Goal: Information Seeking & Learning: Learn about a topic

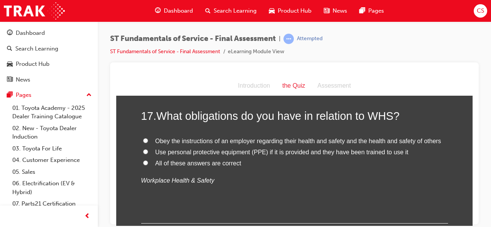
scroll to position [2827, 0]
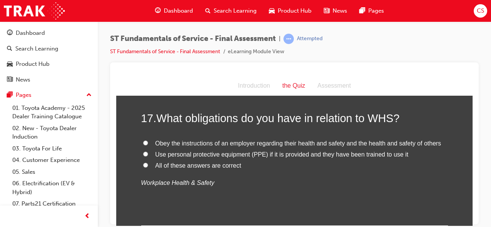
click at [143, 163] on input "All of these answers are correct" at bounding box center [145, 165] width 5 height 5
radio input "true"
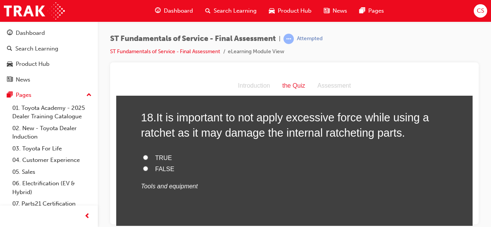
scroll to position [2980, 0]
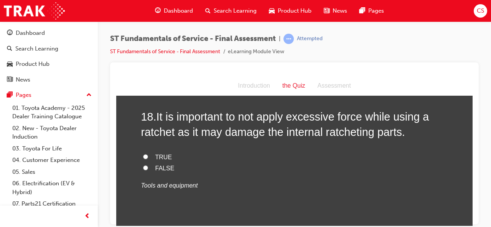
click at [143, 156] on input "TRUE" at bounding box center [145, 156] width 5 height 5
radio input "true"
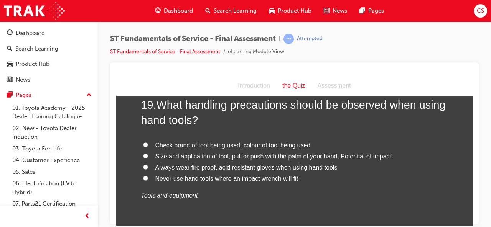
scroll to position [3149, 0]
click at [143, 153] on input "Size and application of tool, pull or push with the palm of your hand, Potentia…" at bounding box center [145, 155] width 5 height 5
radio input "true"
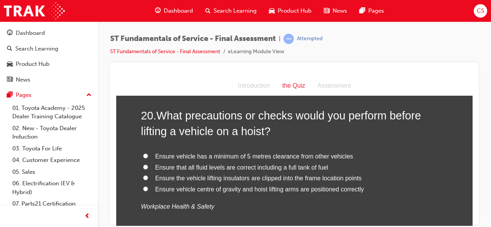
scroll to position [3318, 0]
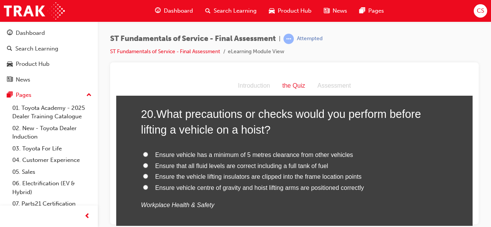
click at [143, 186] on input "Ensure vehicle centre of gravity and hoist lifting arms are positioned correctly" at bounding box center [145, 187] width 5 height 5
radio input "true"
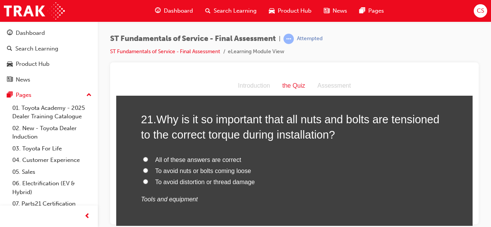
scroll to position [3491, 0]
click at [143, 156] on input "All of these answers are correct" at bounding box center [145, 158] width 5 height 5
radio input "true"
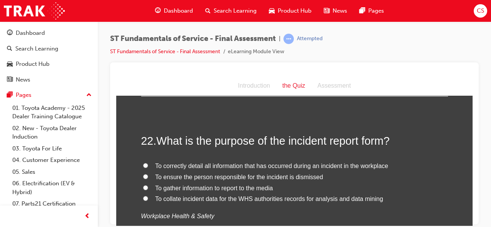
scroll to position [3640, 0]
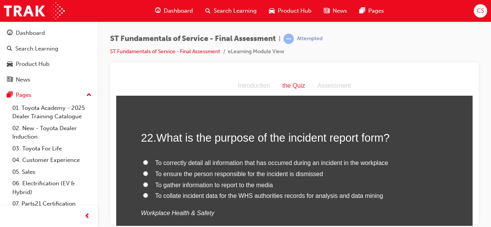
click at [143, 160] on input "To correctly detail all information that has occurred during an incident in the…" at bounding box center [145, 162] width 5 height 5
radio input "true"
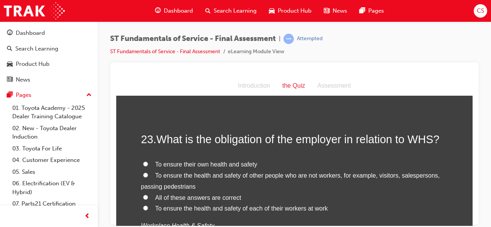
scroll to position [3803, 0]
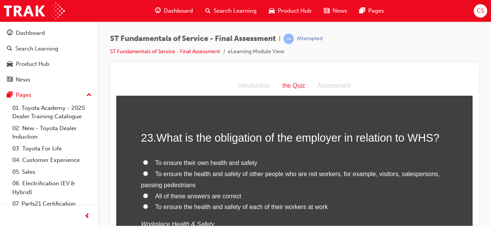
click at [143, 193] on input "All of these answers are correct" at bounding box center [145, 195] width 5 height 5
radio input "true"
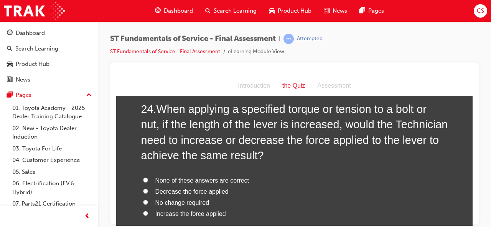
scroll to position [4007, 0]
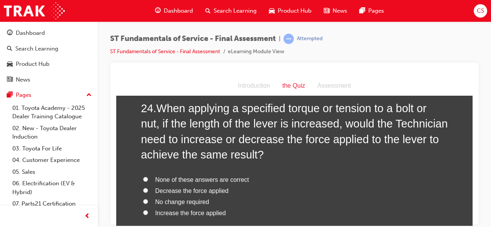
click at [143, 199] on input "No change required" at bounding box center [145, 201] width 5 height 5
radio input "true"
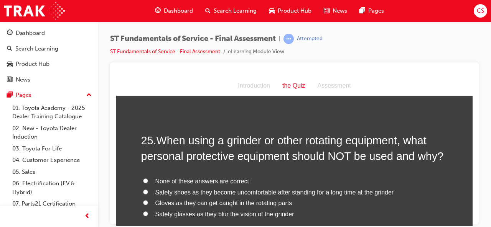
scroll to position [4192, 0]
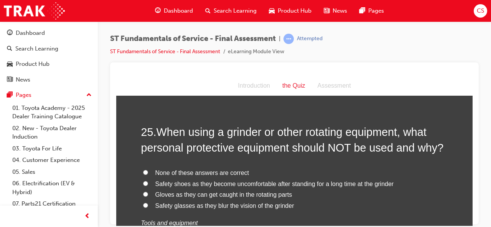
click at [143, 192] on input "Gloves as they can get caught in the rotating parts" at bounding box center [145, 194] width 5 height 5
radio input "true"
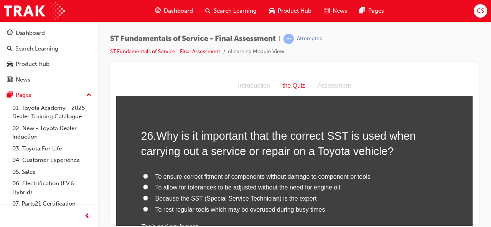
scroll to position [4371, 0]
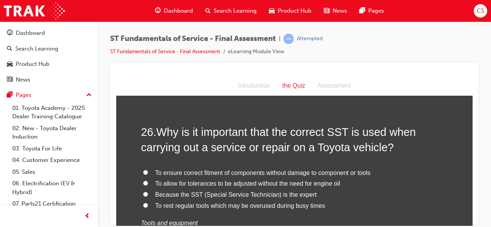
click at [143, 170] on input "To ensure correct fitment of components without damage to component or tools" at bounding box center [145, 172] width 5 height 5
radio input "true"
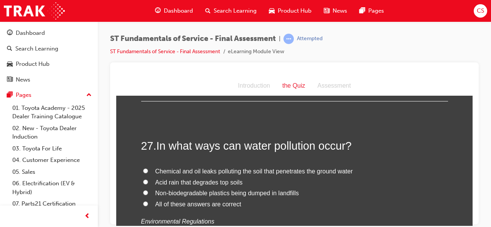
scroll to position [4541, 0]
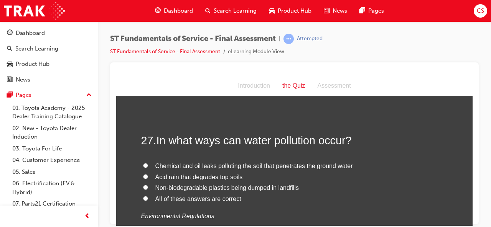
click at [144, 196] on input "All of these answers are correct" at bounding box center [145, 198] width 5 height 5
radio input "true"
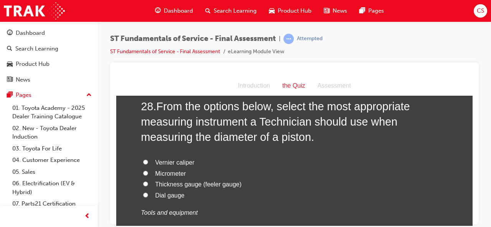
scroll to position [4739, 0]
click at [143, 159] on input "Vernier caliper" at bounding box center [145, 161] width 5 height 5
radio input "true"
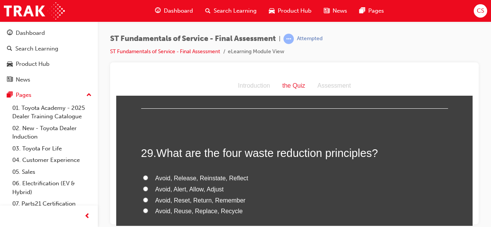
scroll to position [4886, 0]
click at [143, 208] on input "Avoid, Reuse, Replace, Recycle" at bounding box center [145, 210] width 5 height 5
radio input "true"
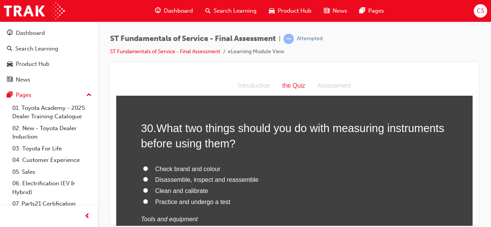
scroll to position [5075, 0]
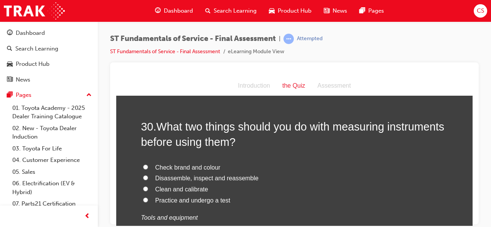
click at [143, 186] on input "Clean and calibrate" at bounding box center [145, 188] width 5 height 5
radio input "true"
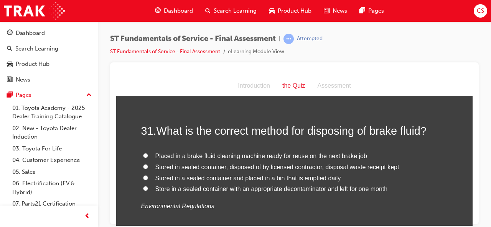
scroll to position [5251, 0]
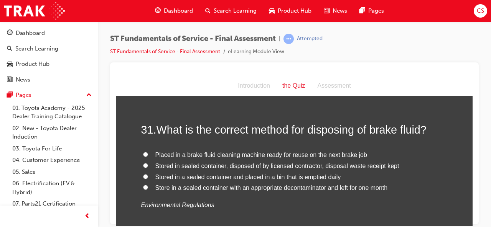
click at [143, 163] on input "Stored in sealed container, disposed of by licensed contractor, disposal waste …" at bounding box center [145, 165] width 5 height 5
radio input "true"
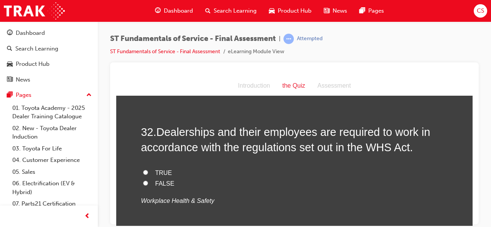
scroll to position [5413, 0]
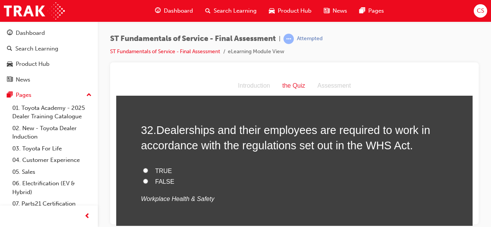
click at [143, 168] on input "TRUE" at bounding box center [145, 170] width 5 height 5
radio input "true"
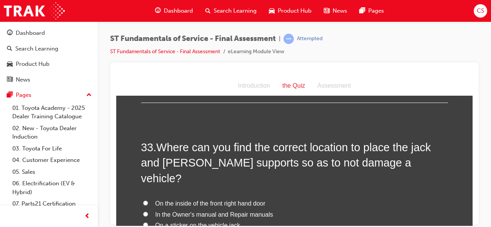
scroll to position [5553, 0]
click at [143, 211] on input "In the Owner's manual and Repair manuals" at bounding box center [145, 213] width 5 height 5
radio input "true"
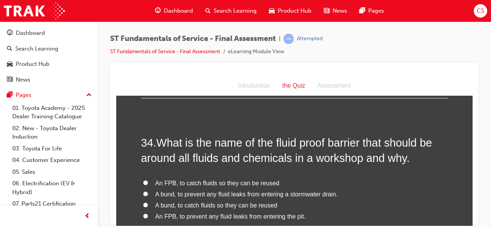
scroll to position [5754, 0]
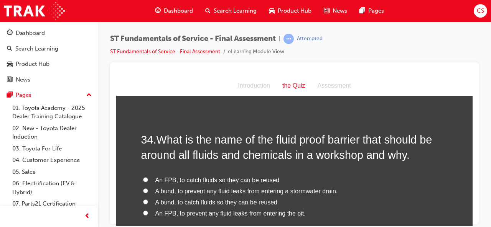
click at [143, 188] on input "A bund, to prevent any fluid leaks from entering a stormwater drain." at bounding box center [145, 190] width 5 height 5
radio input "true"
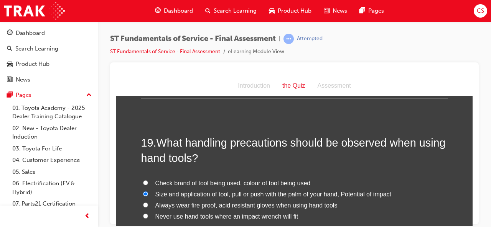
scroll to position [3109, 0]
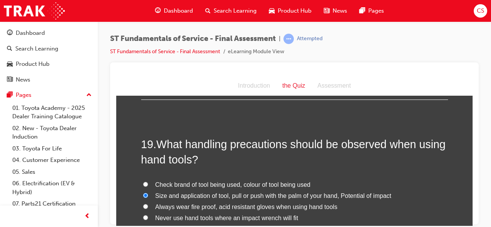
drag, startPoint x: 201, startPoint y: 136, endPoint x: 159, endPoint y: 125, distance: 43.7
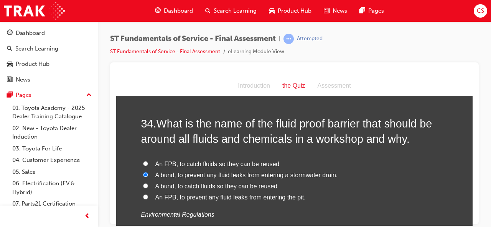
scroll to position [5840, 0]
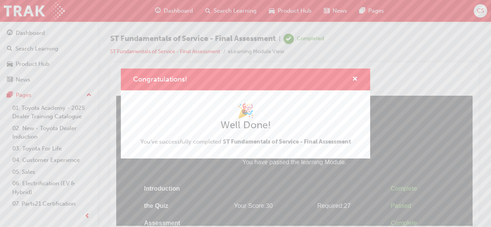
scroll to position [5, 0]
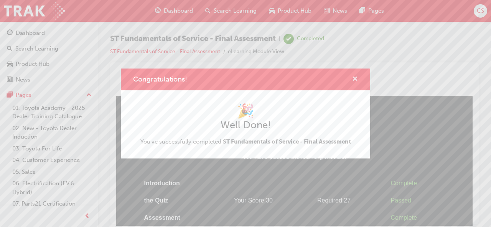
click at [354, 78] on span "cross-icon" at bounding box center [355, 79] width 6 height 7
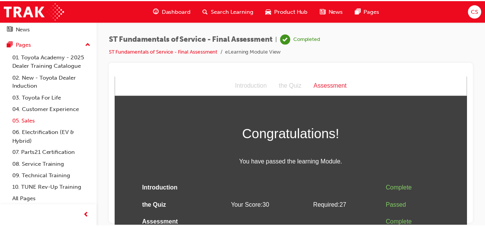
scroll to position [51, 0]
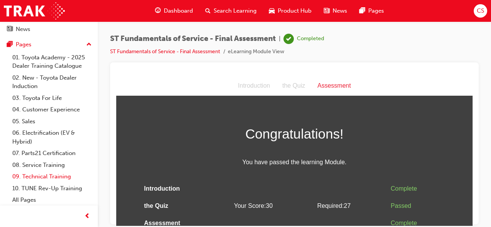
click at [40, 176] on link "09. Technical Training" at bounding box center [52, 177] width 86 height 12
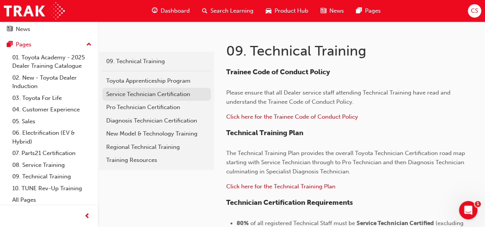
scroll to position [125, 0]
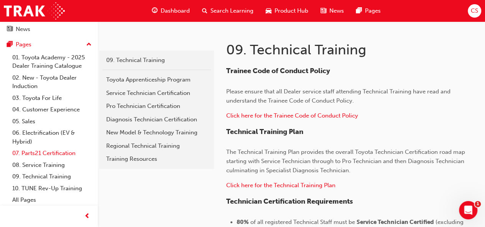
click at [28, 154] on link "07. Parts21 Certification" at bounding box center [52, 154] width 86 height 12
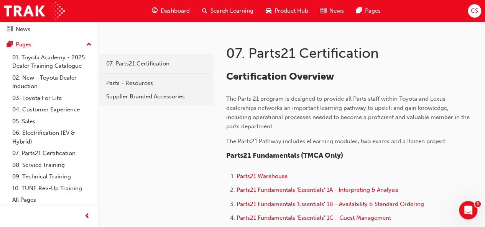
scroll to position [125, 0]
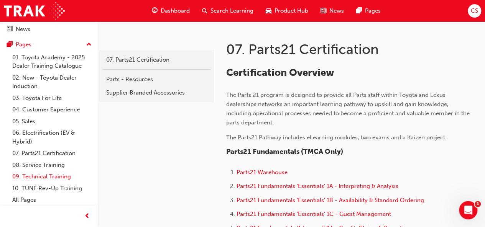
click at [35, 176] on link "09. Technical Training" at bounding box center [52, 177] width 86 height 12
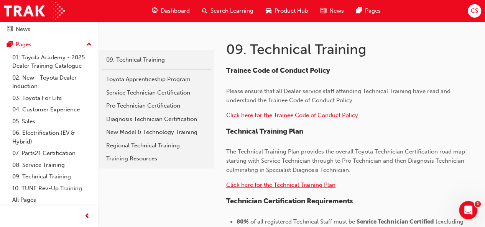
click at [261, 184] on span "Click here for the Technical Training Plan" at bounding box center [280, 185] width 109 height 7
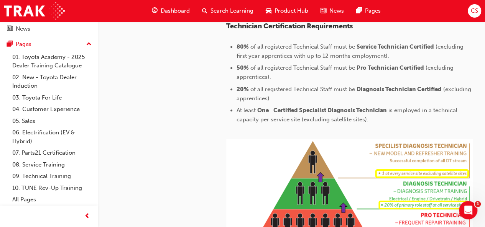
scroll to position [302, 0]
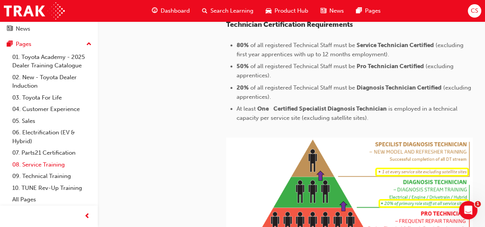
click at [39, 166] on link "08. Service Training" at bounding box center [52, 165] width 86 height 12
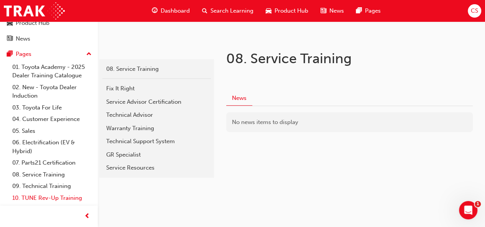
scroll to position [39, 0]
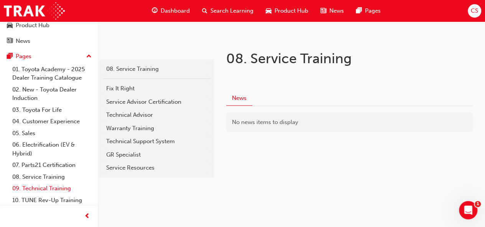
click at [37, 190] on link "09. Technical Training" at bounding box center [52, 189] width 86 height 12
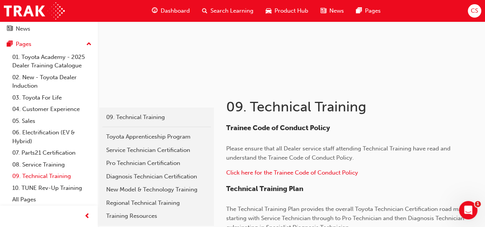
scroll to position [71, 0]
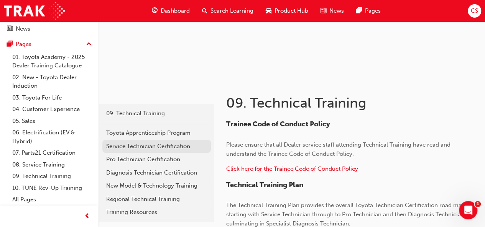
click at [138, 145] on div "Service Technician Certification" at bounding box center [156, 146] width 101 height 9
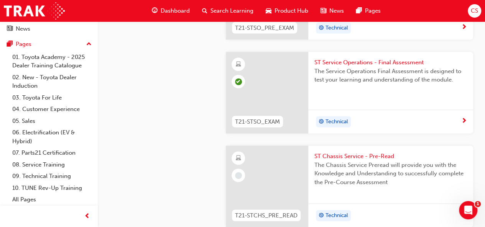
scroll to position [834, 0]
click at [328, 153] on span "ST Chassis Service - Pre-Read" at bounding box center [390, 156] width 153 height 9
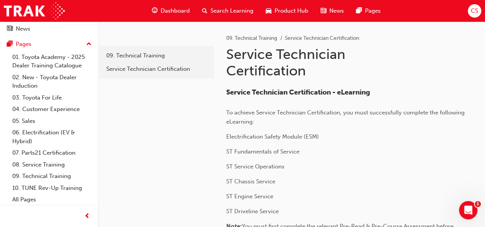
scroll to position [834, 0]
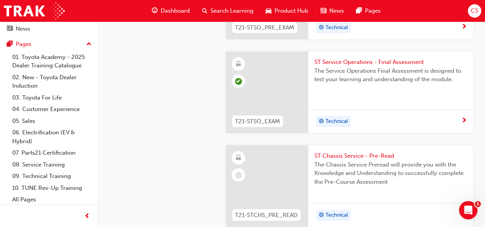
click at [361, 59] on span "ST Service Operations - Final Assessment" at bounding box center [390, 62] width 153 height 9
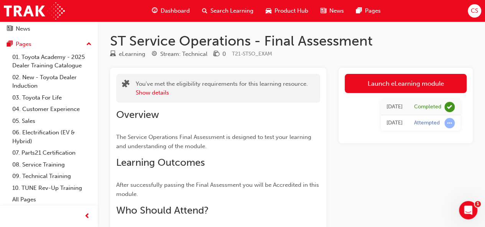
scroll to position [1, 0]
click at [159, 95] on button "Show details" at bounding box center [152, 93] width 33 height 9
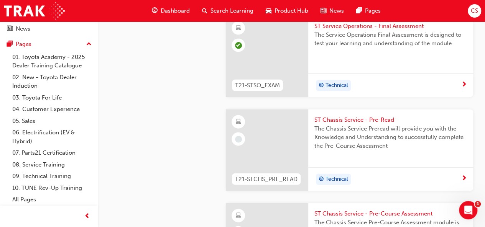
scroll to position [867, 0]
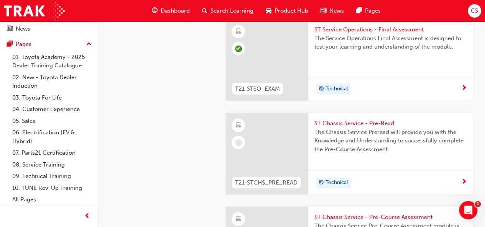
click at [465, 179] on span "next-icon" at bounding box center [464, 182] width 6 height 7
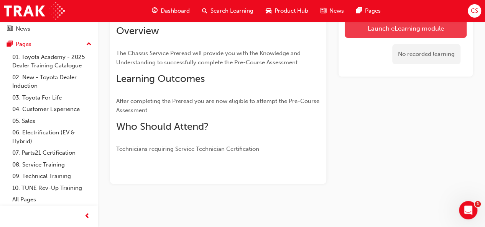
click at [393, 28] on link "Launch eLearning module" at bounding box center [406, 28] width 122 height 19
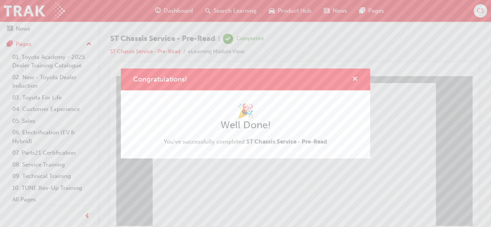
click at [354, 79] on span "cross-icon" at bounding box center [355, 79] width 6 height 7
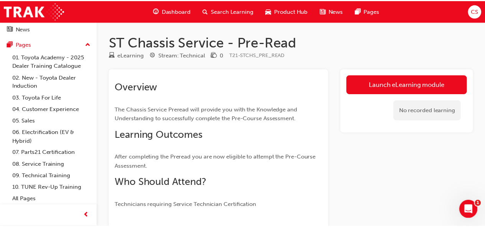
scroll to position [56, 0]
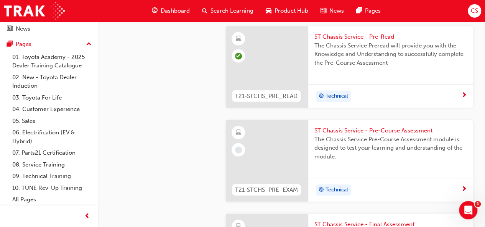
scroll to position [954, 0]
click at [463, 186] on span "next-icon" at bounding box center [464, 189] width 6 height 7
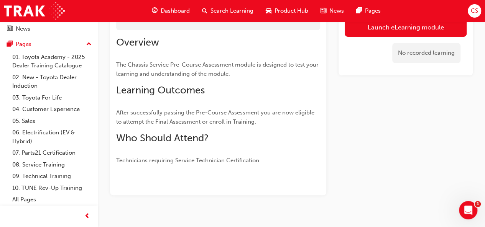
scroll to position [85, 0]
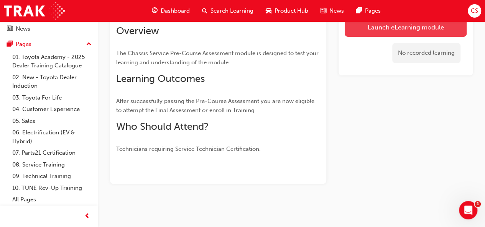
click at [413, 29] on link "Launch eLearning module" at bounding box center [406, 27] width 122 height 19
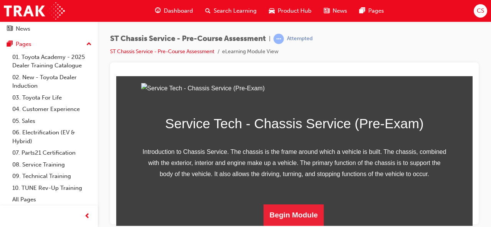
scroll to position [149, 0]
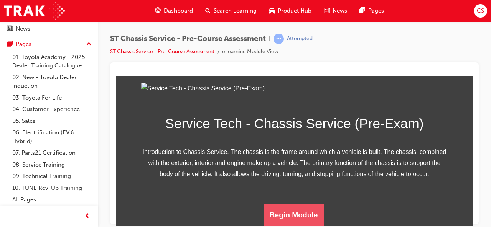
click at [292, 212] on button "Begin Module" at bounding box center [293, 214] width 61 height 21
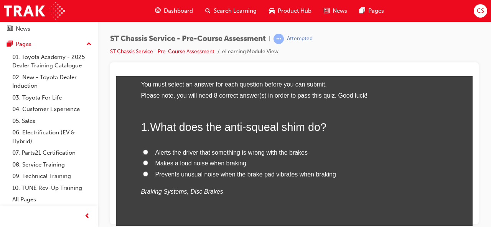
scroll to position [38, 0]
click at [143, 173] on input "Prevents unusual noise when the brake pad vibrates when braking" at bounding box center [145, 173] width 5 height 5
radio input "true"
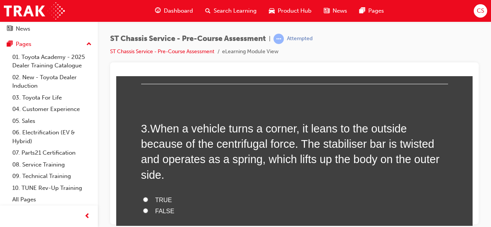
scroll to position [380, 0]
radio input "true"
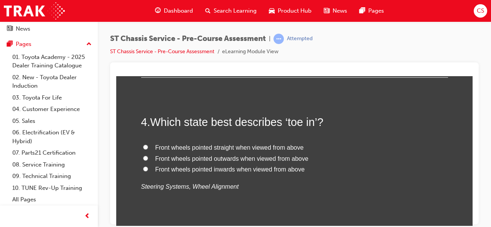
scroll to position [574, 0]
click at [143, 8] on input "TRUE" at bounding box center [145, 5] width 5 height 5
radio input "true"
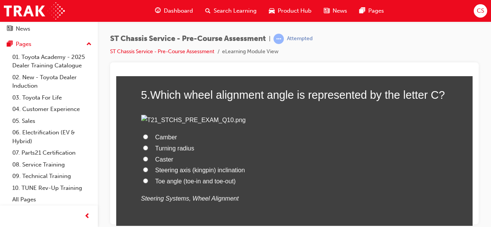
scroll to position [768, 0]
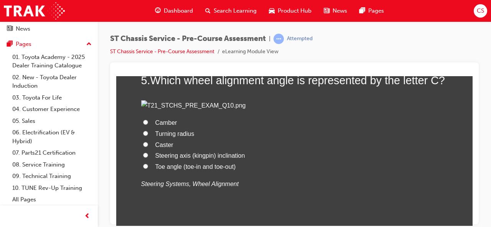
radio input "true"
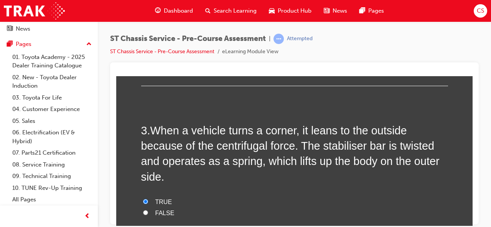
scroll to position [385, 0]
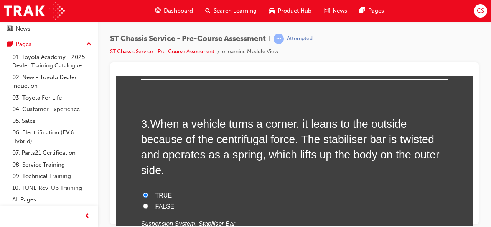
radio input "true"
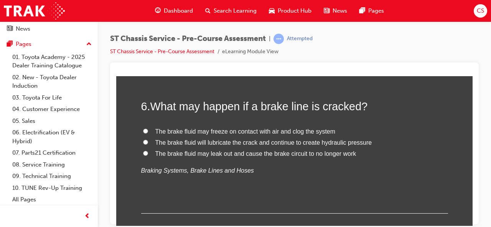
scroll to position [932, 0]
drag, startPoint x: 142, startPoint y: 167, endPoint x: 290, endPoint y: 141, distance: 150.2
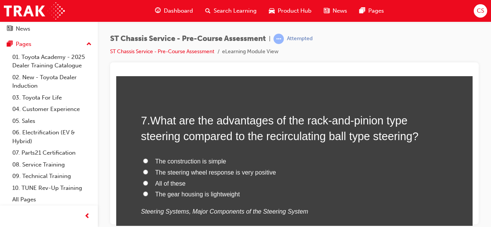
scroll to position [1095, 0]
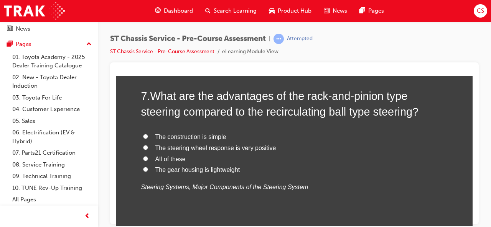
radio input "true"
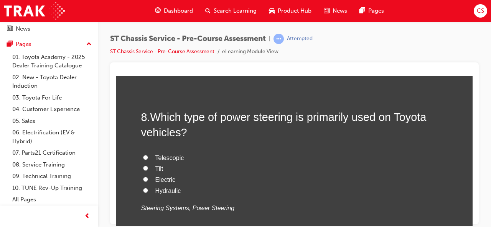
scroll to position [1281, 0]
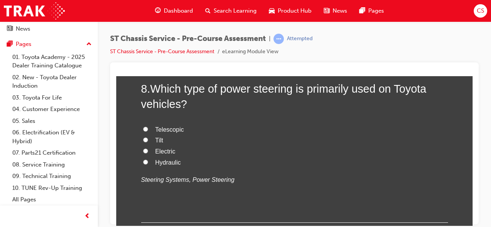
radio input "true"
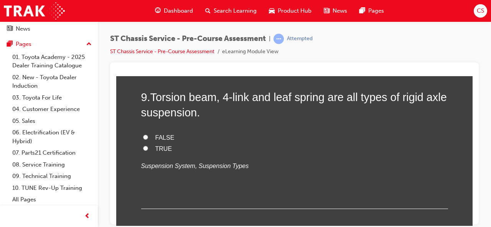
scroll to position [1452, 0]
radio input "true"
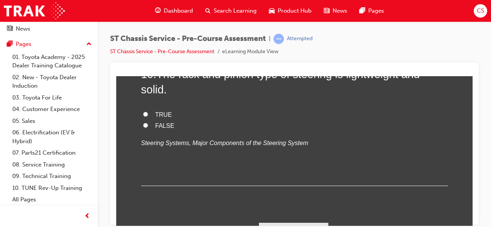
scroll to position [1635, 0]
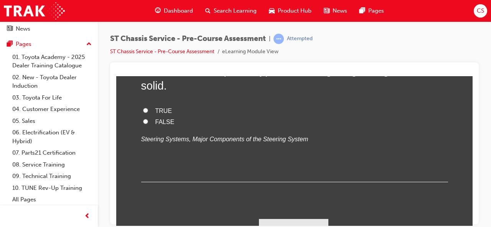
radio input "true"
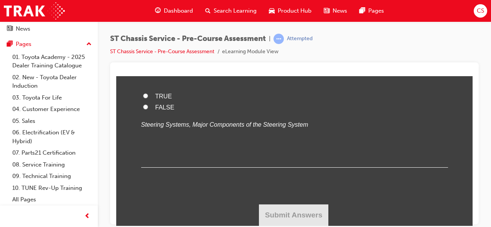
scroll to position [1792, 0]
radio input "true"
click at [143, 98] on input "TRUE" at bounding box center [145, 95] width 5 height 5
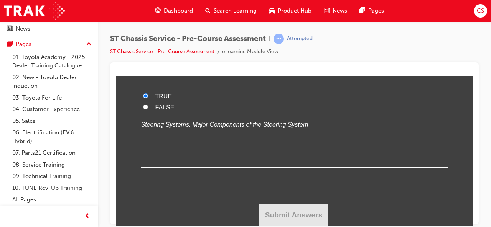
radio input "true"
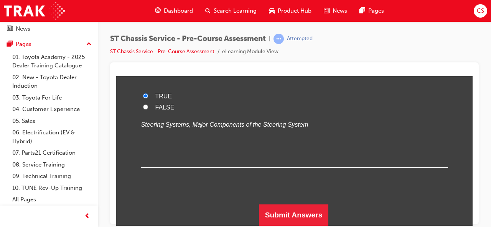
scroll to position [2016, 0]
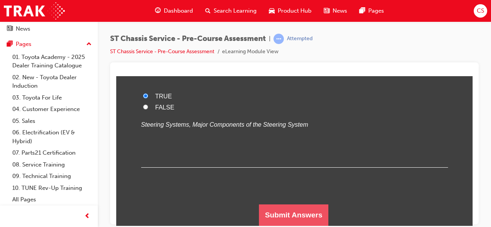
click at [278, 217] on button "Submit Answers" at bounding box center [294, 214] width 70 height 21
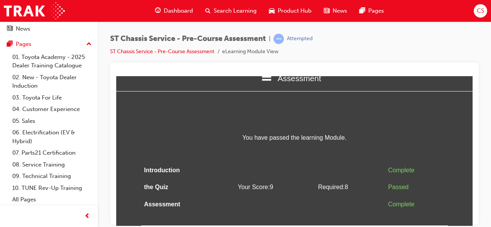
scroll to position [0, 0]
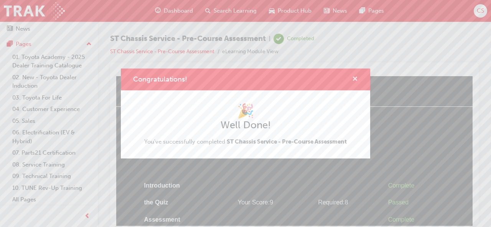
click at [356, 79] on span "cross-icon" at bounding box center [355, 79] width 6 height 7
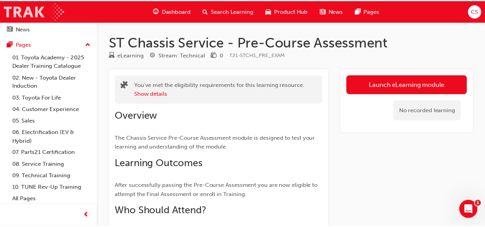
scroll to position [85, 0]
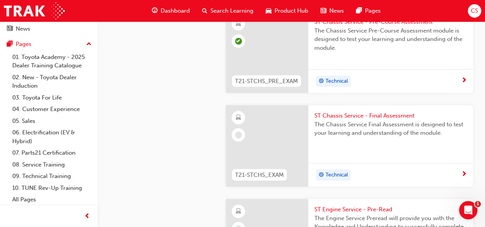
scroll to position [1069, 0]
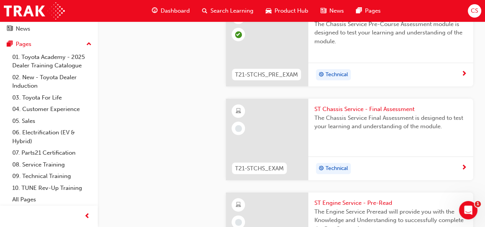
click at [465, 165] on span "next-icon" at bounding box center [464, 168] width 6 height 7
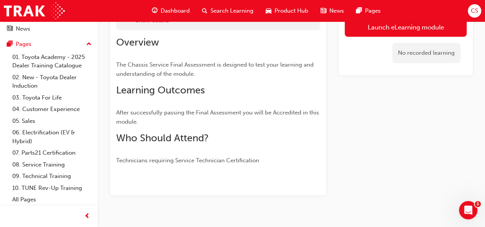
scroll to position [85, 0]
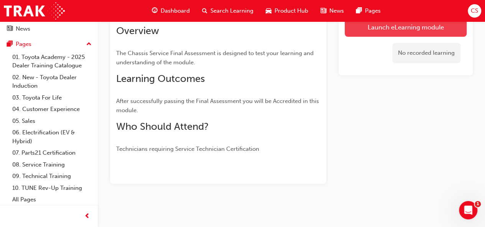
click at [391, 29] on link "Launch eLearning module" at bounding box center [406, 27] width 122 height 19
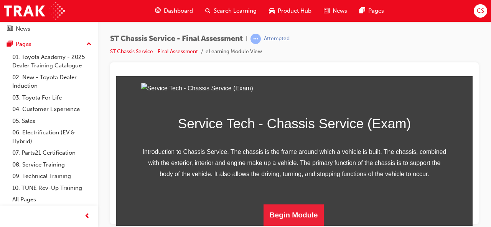
scroll to position [149, 0]
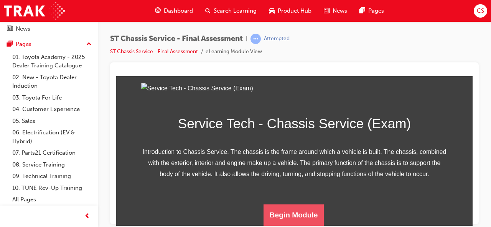
click at [272, 213] on button "Begin Module" at bounding box center [293, 214] width 61 height 21
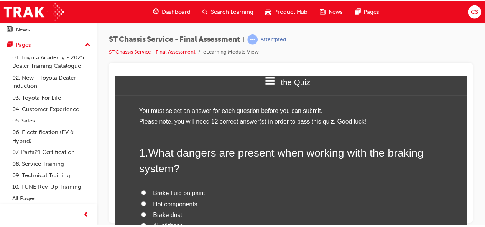
scroll to position [0, 0]
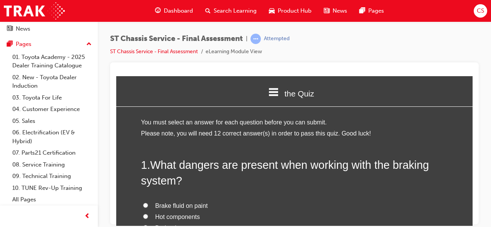
click at [175, 9] on span "Dashboard" at bounding box center [178, 11] width 29 height 9
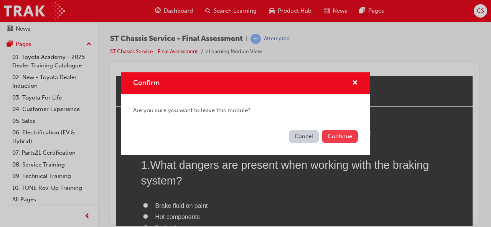
click at [339, 138] on button "Continue" at bounding box center [340, 136] width 36 height 13
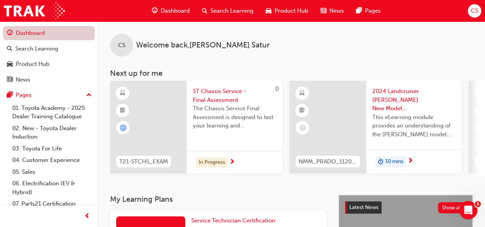
click at [44, 33] on link "Dashboard" at bounding box center [49, 33] width 92 height 14
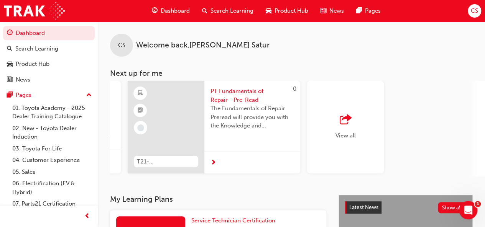
scroll to position [0, 701]
click at [339, 130] on div "View all" at bounding box center [345, 127] width 20 height 25
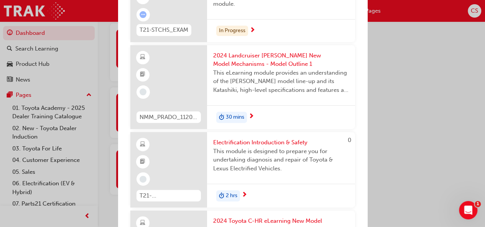
scroll to position [0, 0]
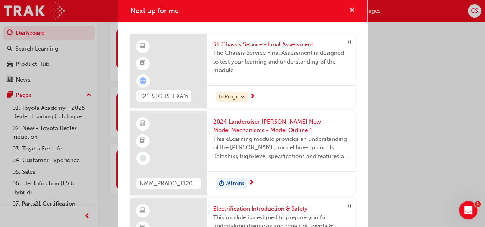
click at [349, 11] on span "cross-icon" at bounding box center [352, 11] width 6 height 7
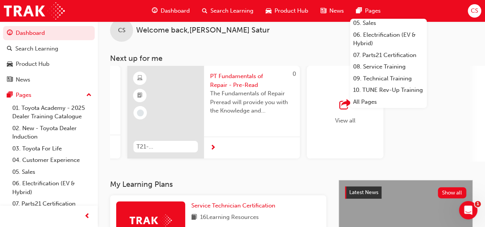
scroll to position [78, 0]
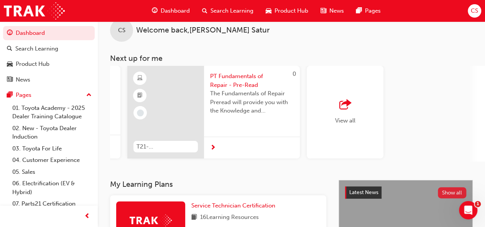
click at [455, 198] on button "Show all" at bounding box center [452, 192] width 29 height 11
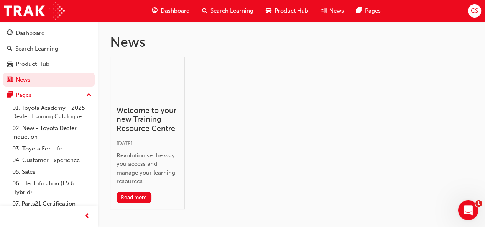
click at [468, 206] on icon "Open Intercom Messenger" at bounding box center [467, 209] width 13 height 13
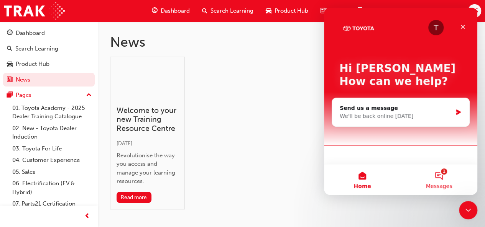
click at [440, 179] on button "1 Messages" at bounding box center [439, 179] width 77 height 31
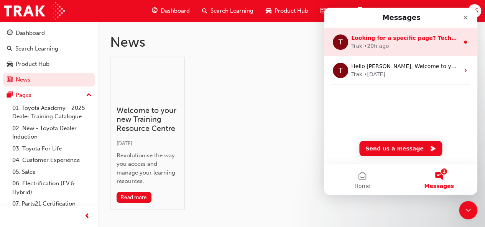
click at [414, 35] on span "Looking for a specific page? Technical, Toyota Network Training, Technical Trai…" at bounding box center [492, 38] width 282 height 6
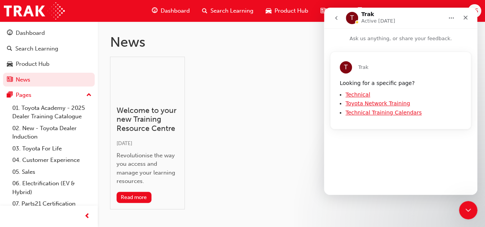
click at [362, 112] on link "Technical Training Calendars" at bounding box center [383, 113] width 76 height 6
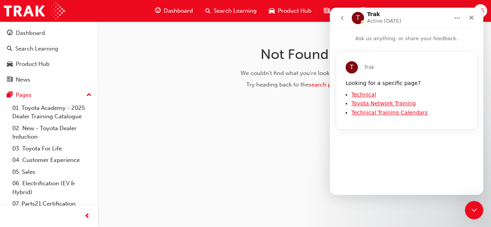
click at [358, 96] on link "Technical" at bounding box center [363, 95] width 25 height 6
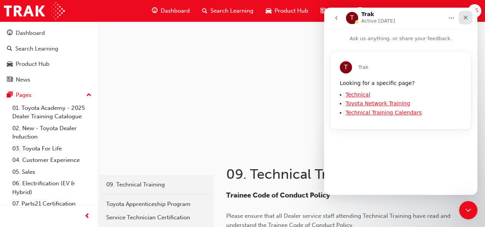
click at [465, 23] on div "Close" at bounding box center [466, 18] width 14 height 14
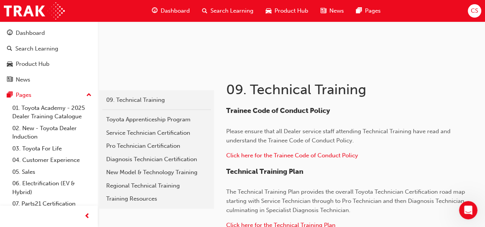
scroll to position [84, 0]
click at [469, 12] on div "CS" at bounding box center [474, 10] width 13 height 13
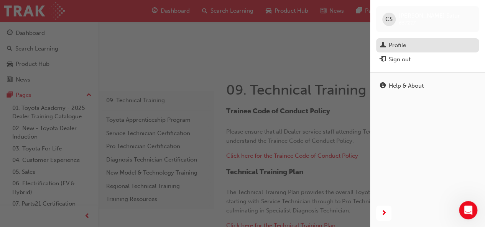
click at [397, 48] on div "Profile" at bounding box center [397, 45] width 17 height 9
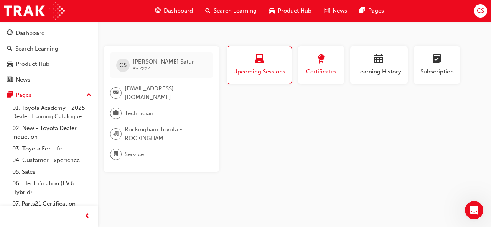
click at [321, 59] on span "award-icon" at bounding box center [320, 59] width 9 height 10
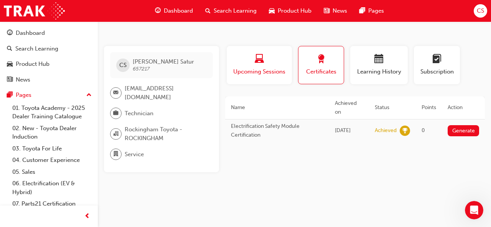
click at [254, 61] on div "button" at bounding box center [259, 60] width 54 height 12
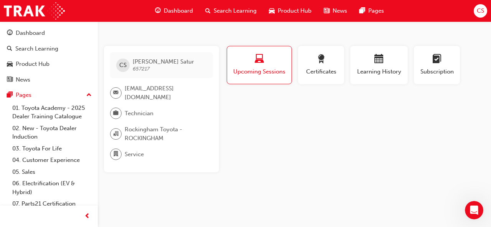
click at [254, 61] on div "button" at bounding box center [259, 60] width 53 height 12
click at [319, 71] on span "Certificates" at bounding box center [321, 71] width 35 height 9
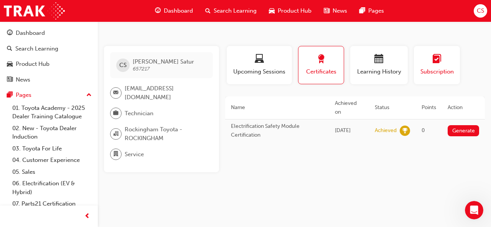
click at [442, 62] on div "button" at bounding box center [436, 60] width 35 height 12
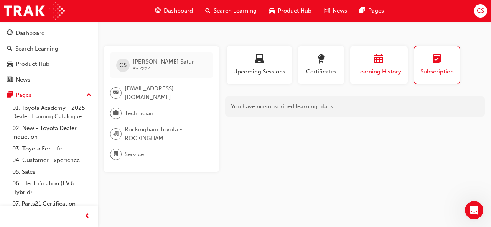
click at [389, 71] on span "Learning History" at bounding box center [379, 71] width 46 height 9
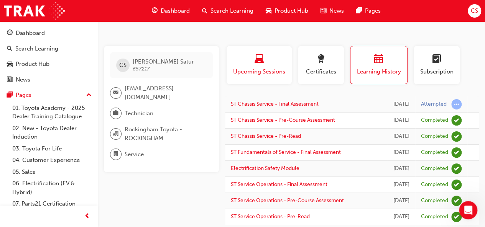
click at [263, 66] on div "Upcoming Sessions" at bounding box center [259, 65] width 54 height 22
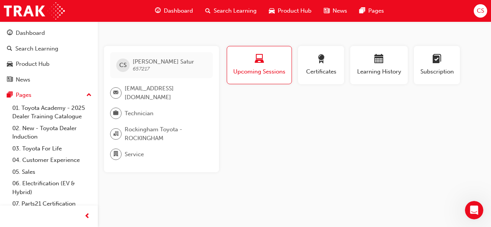
click at [176, 9] on span "Dashboard" at bounding box center [178, 11] width 29 height 9
